Goal: Task Accomplishment & Management: Manage account settings

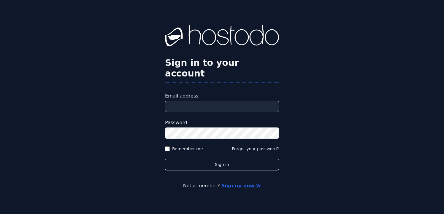
type input "**********"
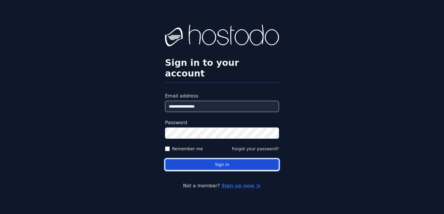
drag, startPoint x: 228, startPoint y: 161, endPoint x: 246, endPoint y: 155, distance: 19.5
click at [228, 161] on button "Sign in" at bounding box center [222, 165] width 114 height 12
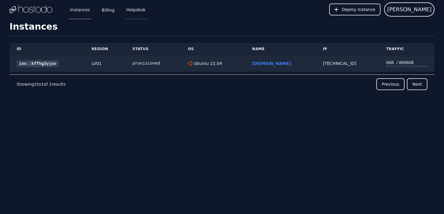
click at [133, 10] on link "Helpdesk" at bounding box center [136, 10] width 22 height 20
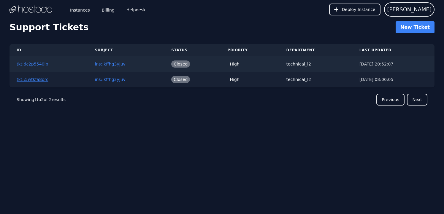
click at [37, 80] on link "tkt::5wtkfa8orc" at bounding box center [33, 79] width 32 height 5
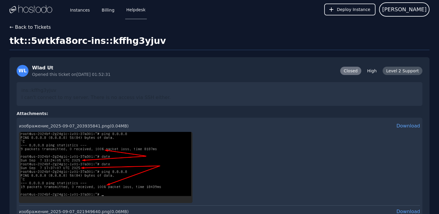
click at [20, 28] on button "← Back to Tickets" at bounding box center [29, 27] width 41 height 7
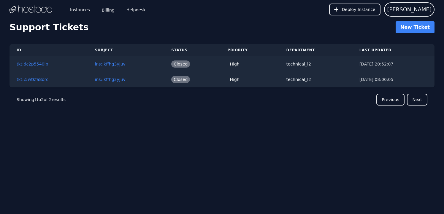
click at [79, 10] on link "Instances" at bounding box center [80, 10] width 22 height 20
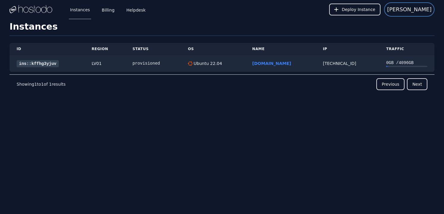
click at [427, 9] on span "WU" at bounding box center [409, 9] width 45 height 8
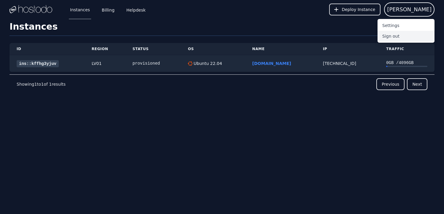
click at [389, 37] on button "Sign out" at bounding box center [406, 36] width 57 height 11
